Goal: Check status: Check status

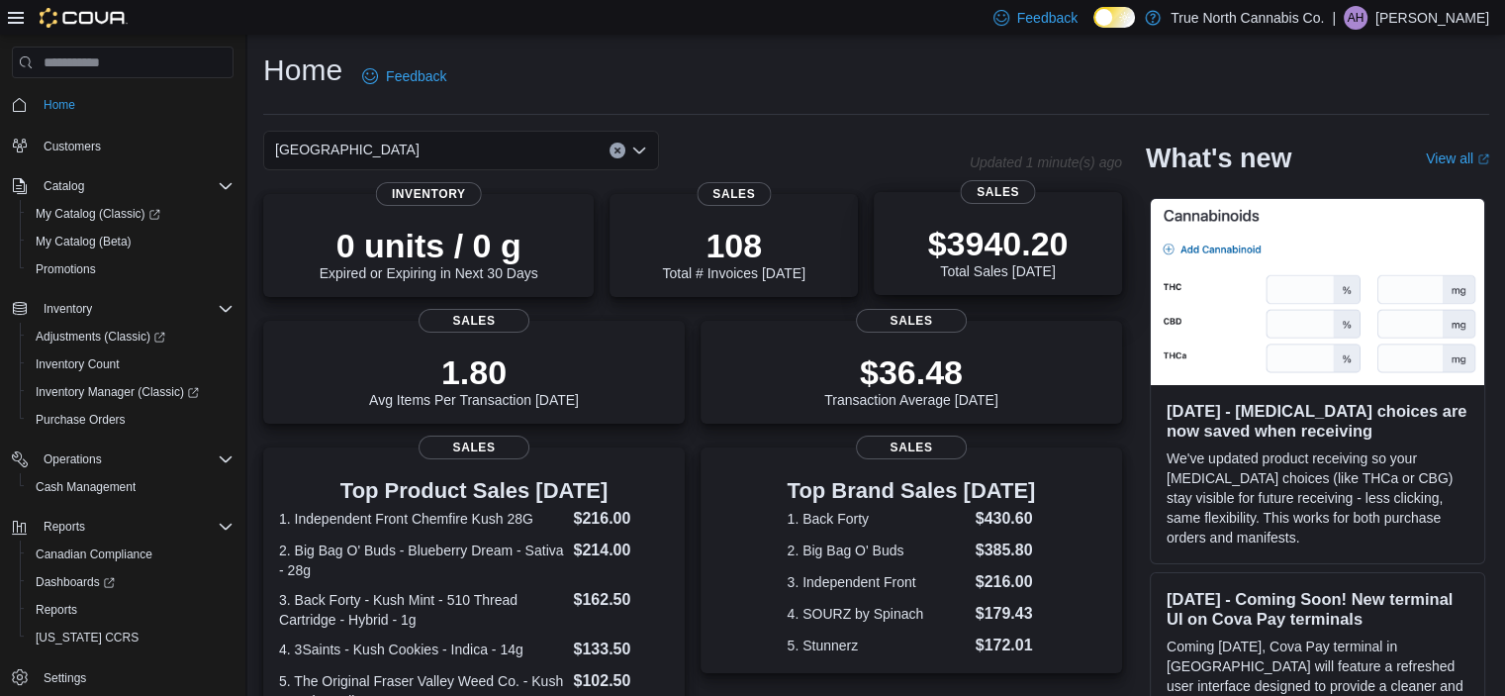
click at [981, 238] on p "$3940.20" at bounding box center [998, 244] width 141 height 40
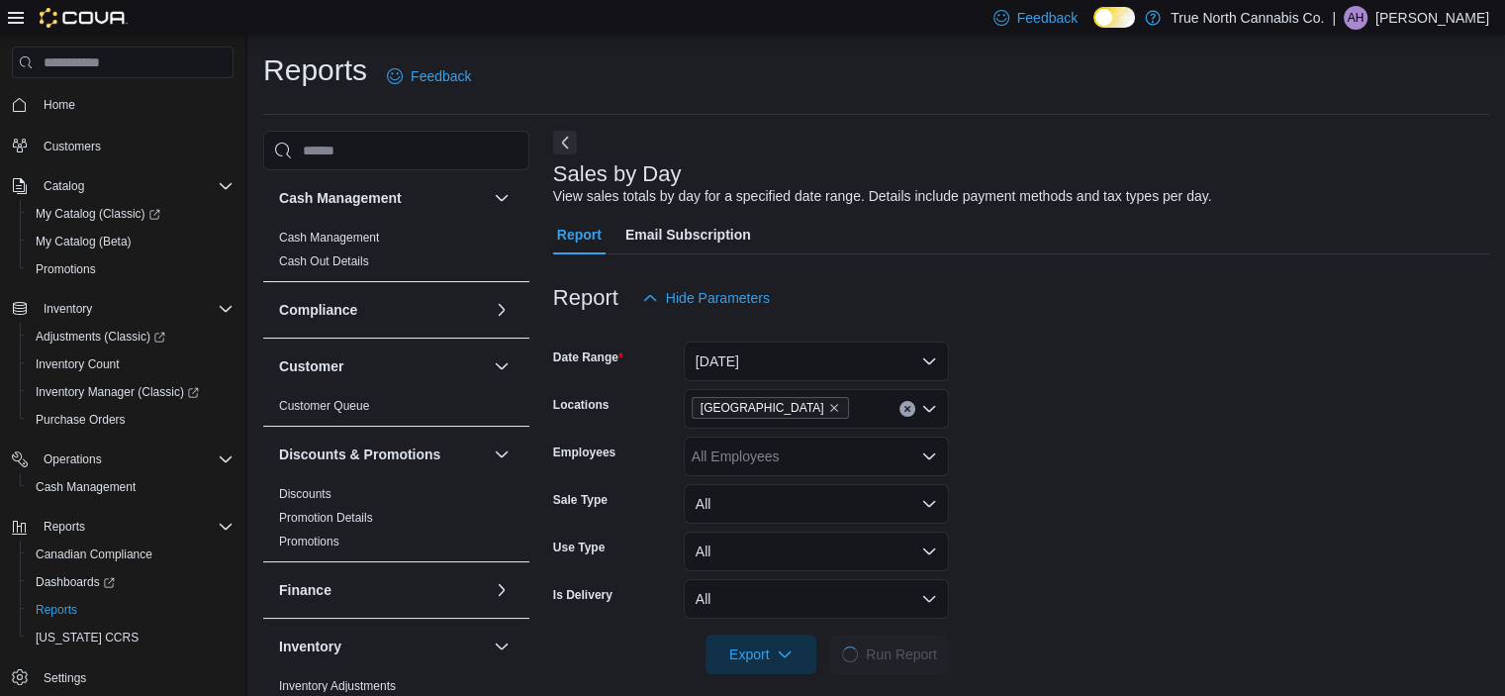
scroll to position [17, 0]
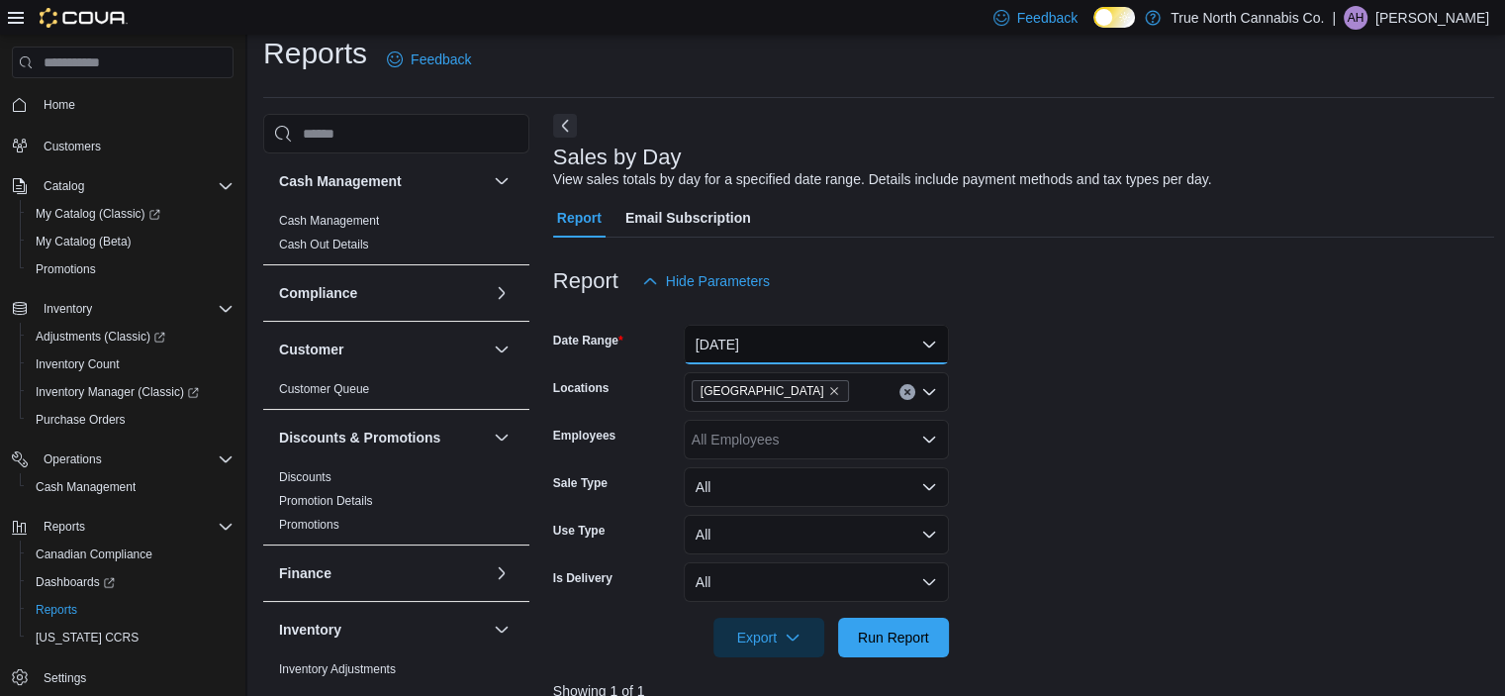
click at [855, 334] on button "[DATE]" at bounding box center [816, 345] width 265 height 40
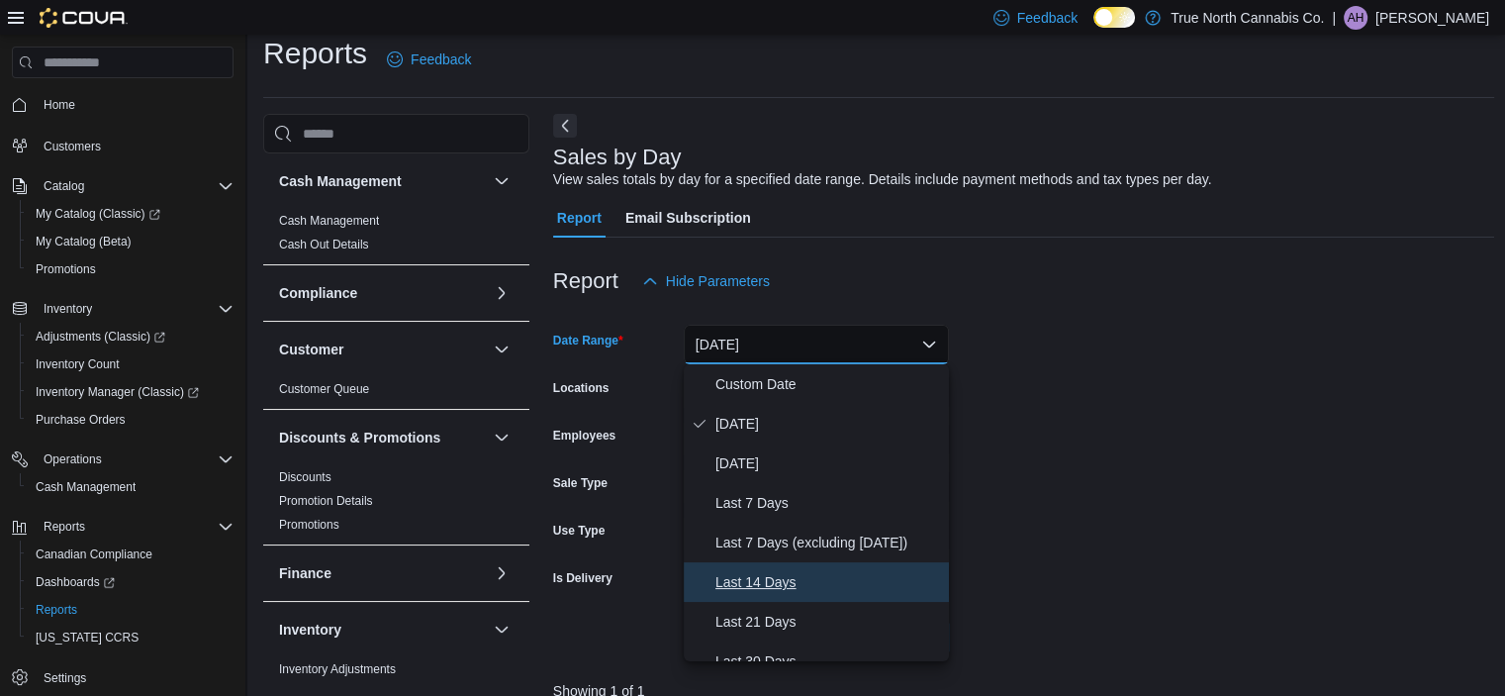
click at [756, 577] on span "Last 14 Days" at bounding box center [829, 582] width 226 height 24
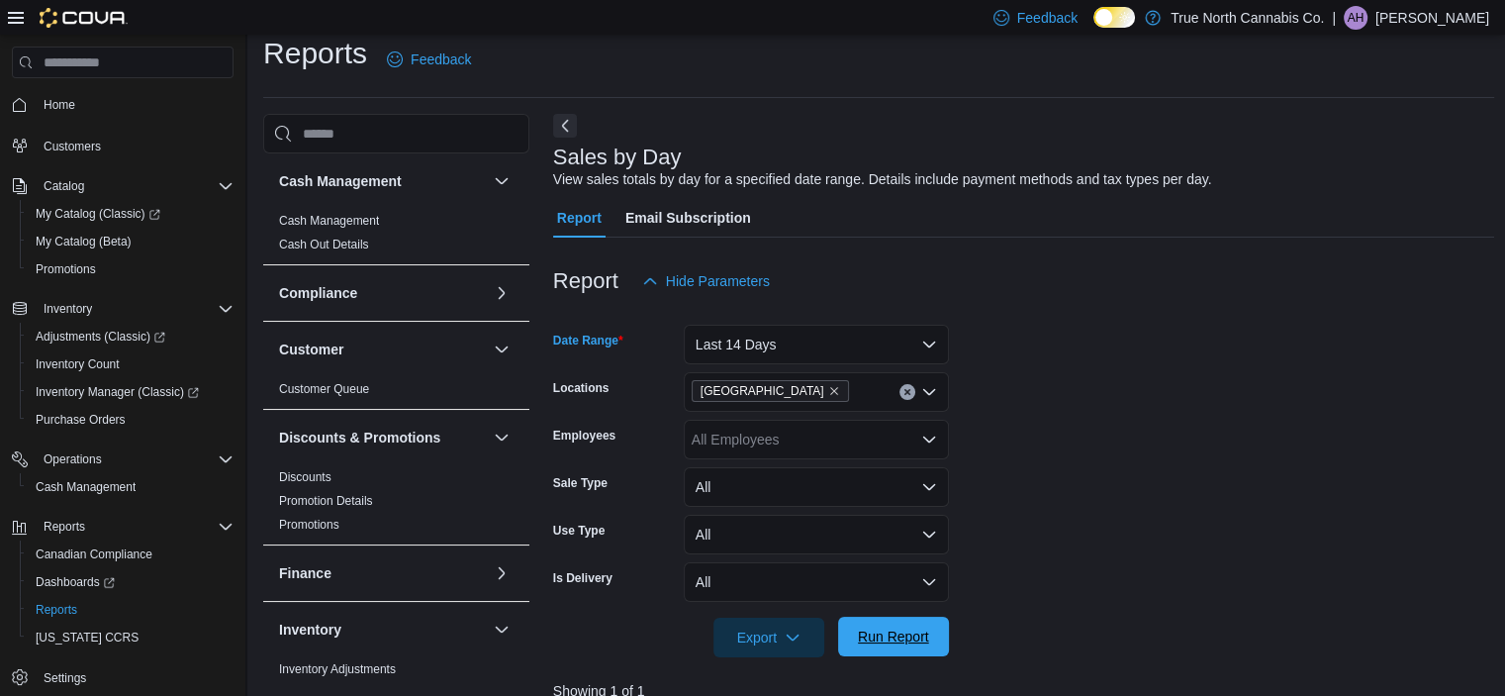
click at [882, 633] on span "Run Report" at bounding box center [893, 637] width 71 height 20
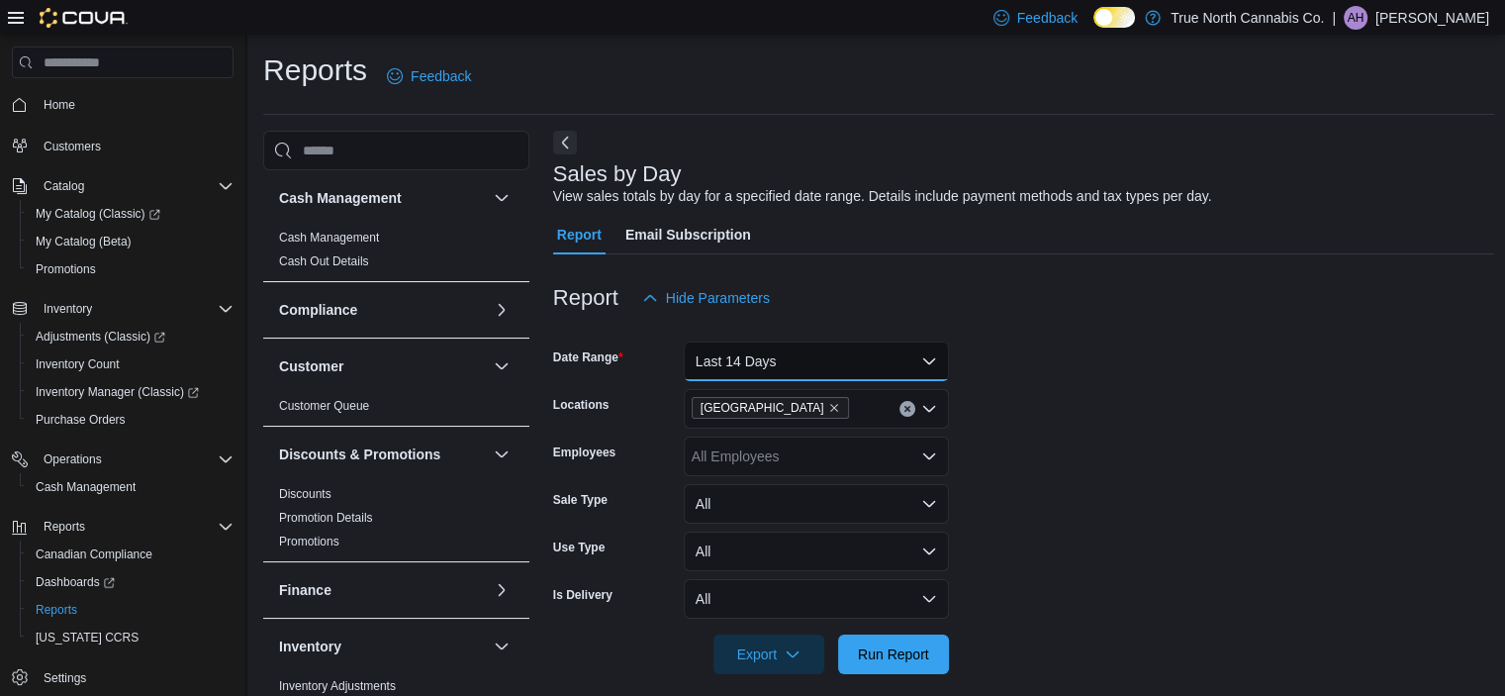
click at [922, 358] on button "Last 14 Days" at bounding box center [816, 361] width 265 height 40
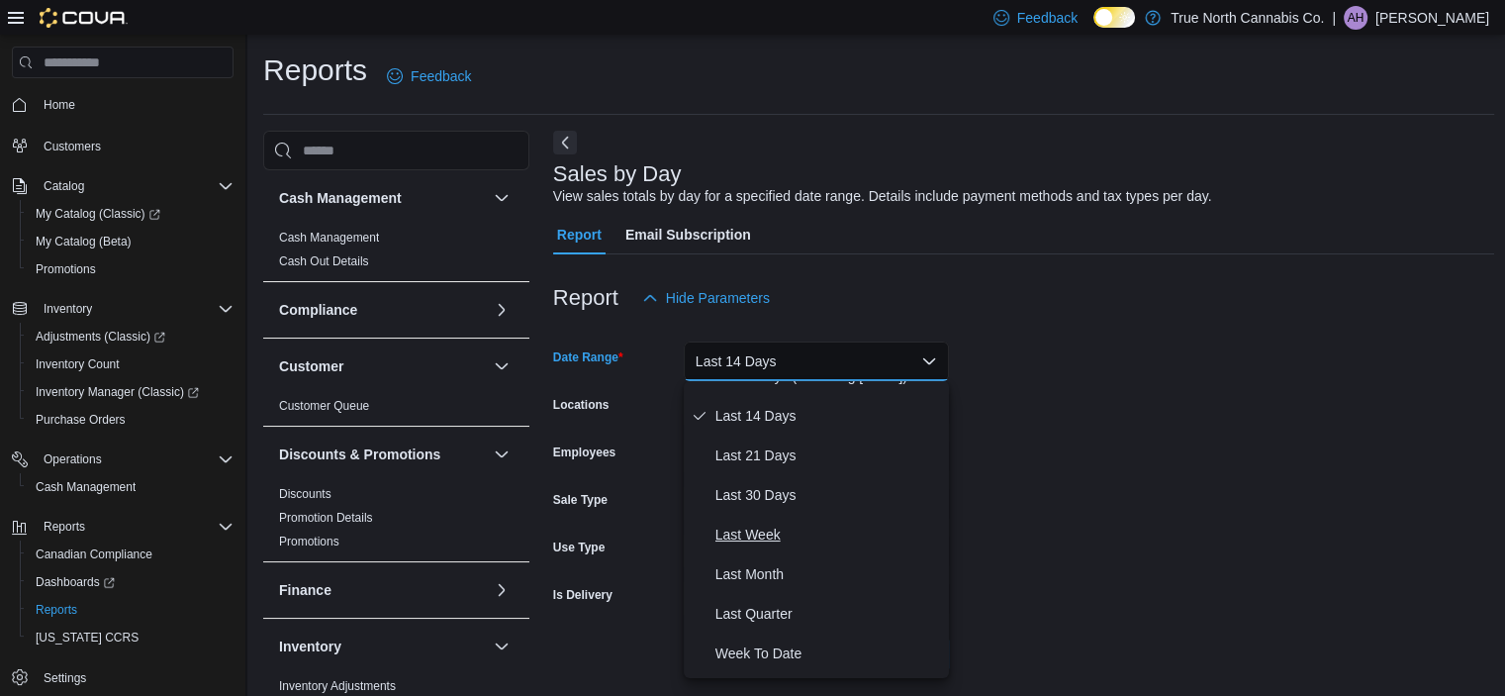
scroll to position [181, 0]
click at [752, 569] on span "Last Month" at bounding box center [829, 576] width 226 height 24
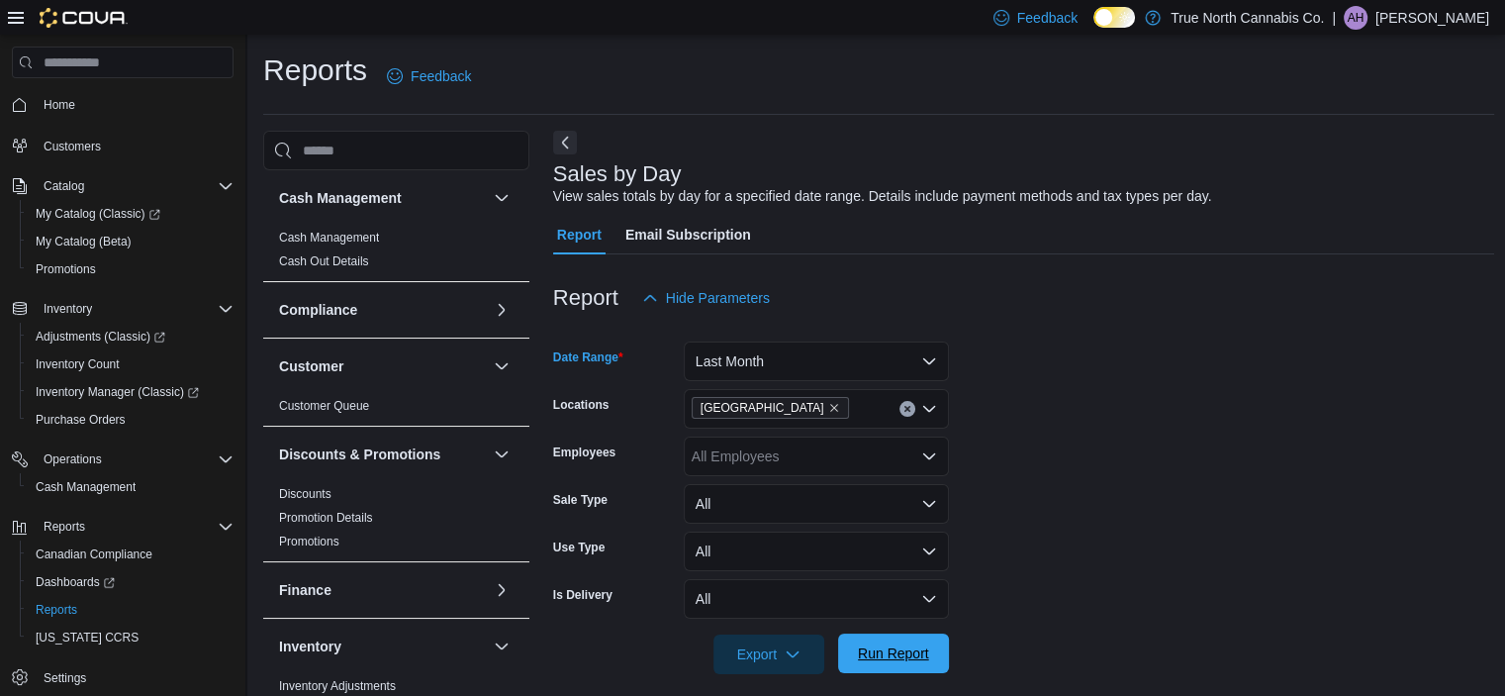
click at [904, 654] on span "Run Report" at bounding box center [893, 653] width 71 height 20
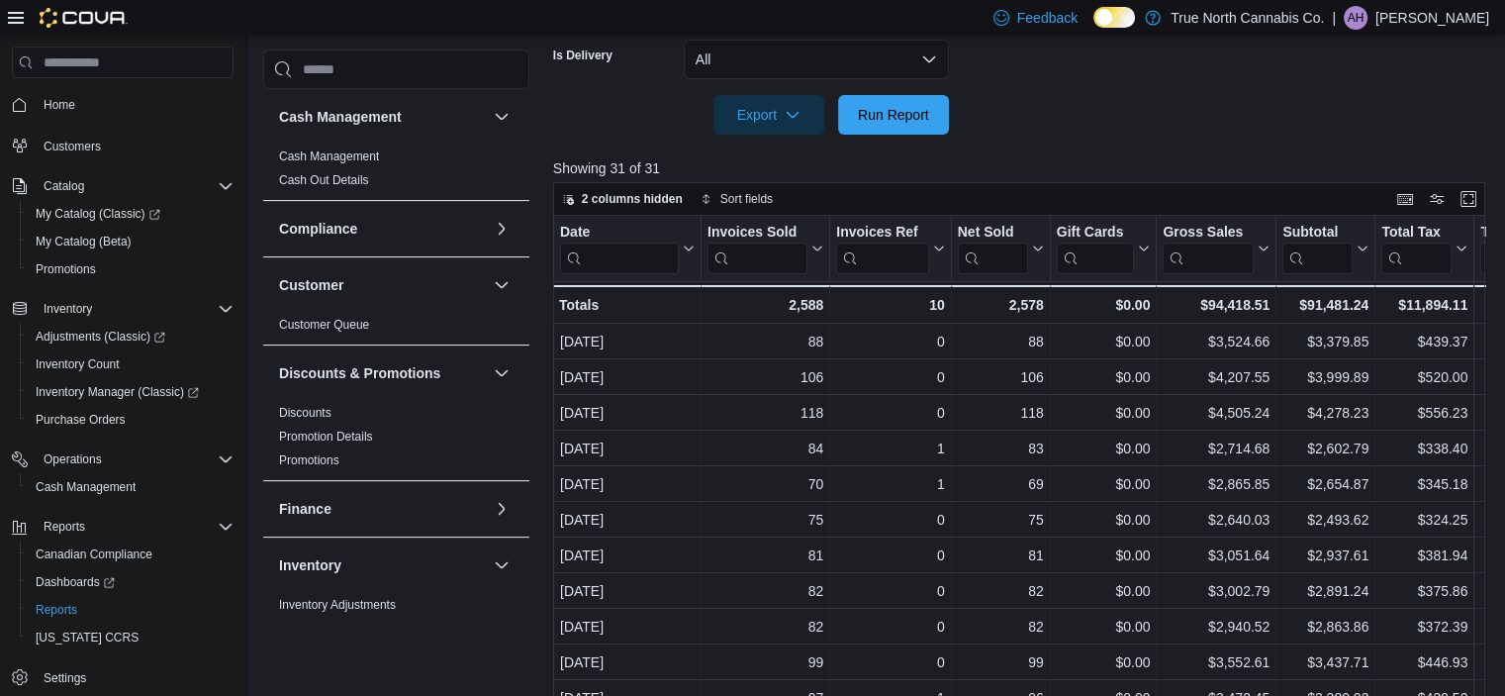
scroll to position [598, 0]
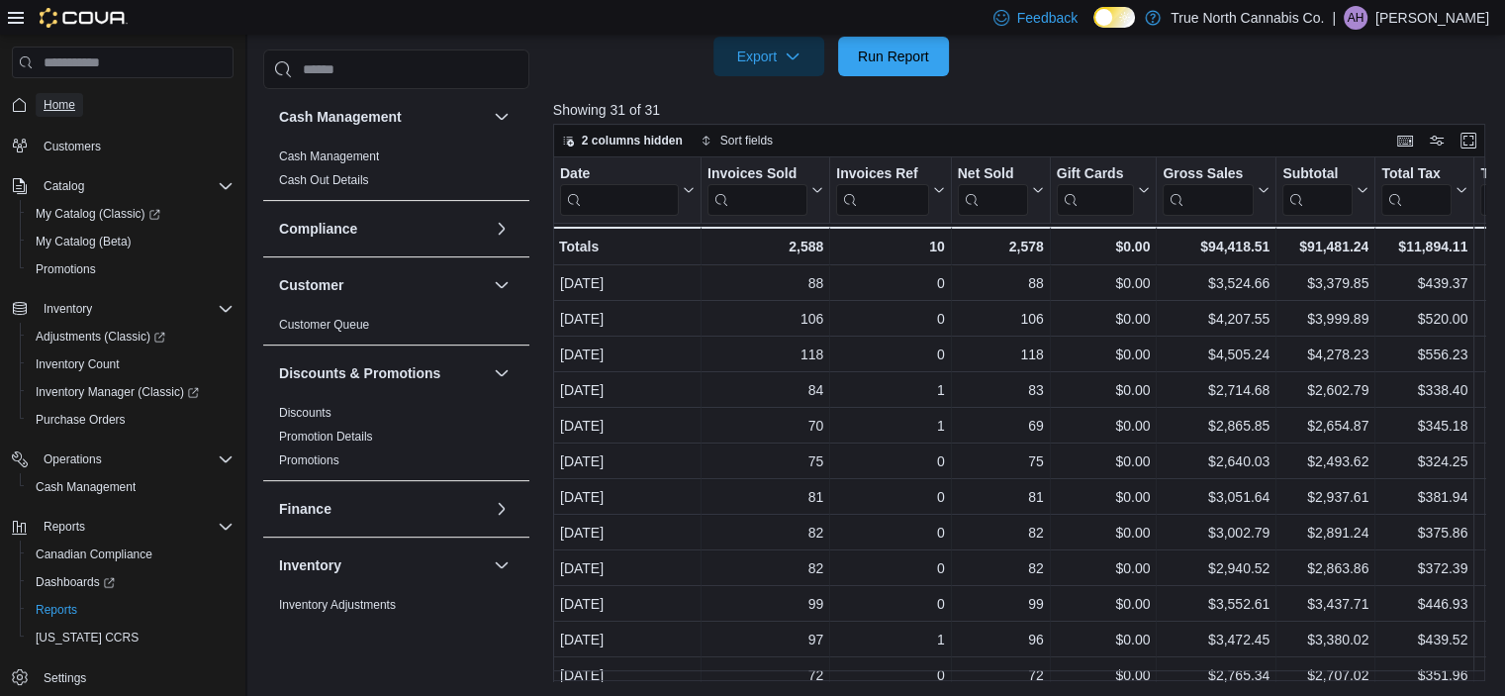
click at [67, 102] on span "Home" at bounding box center [60, 105] width 32 height 16
